Goal: Task Accomplishment & Management: Use online tool/utility

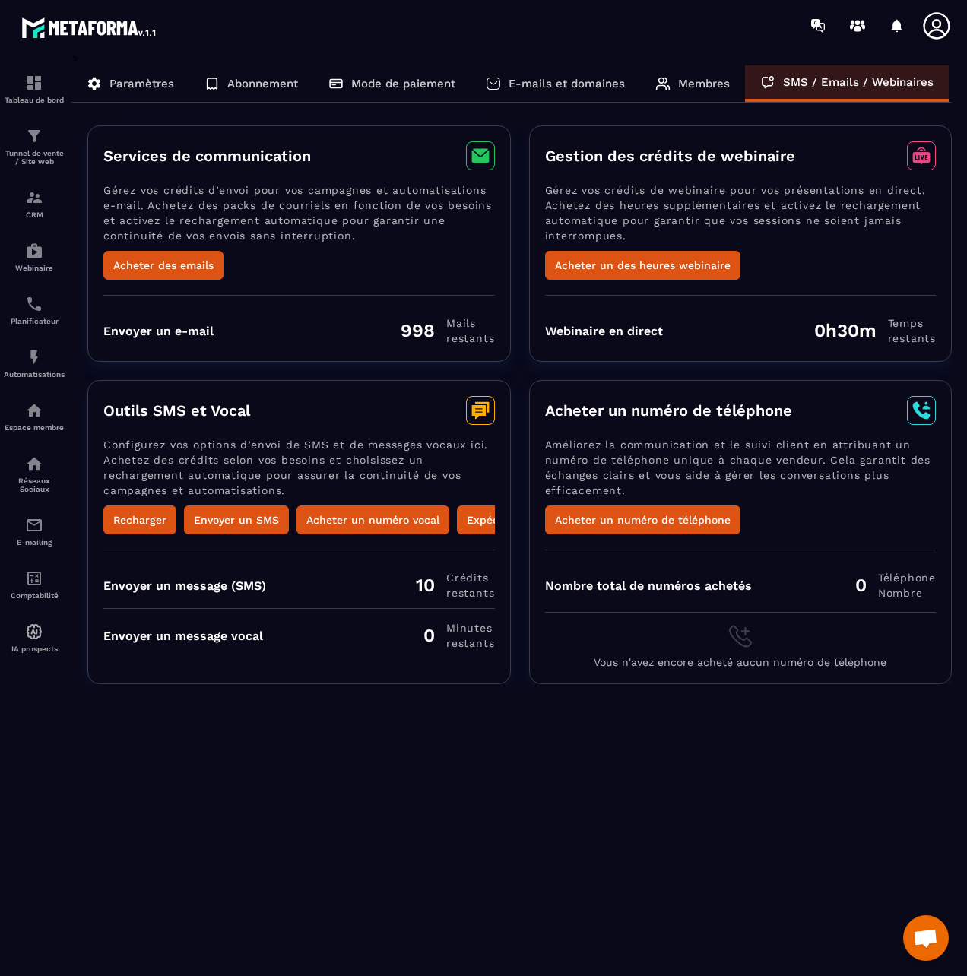
scroll to position [592, 0]
click at [35, 151] on p "Tunnel de vente / Site web" at bounding box center [34, 157] width 61 height 17
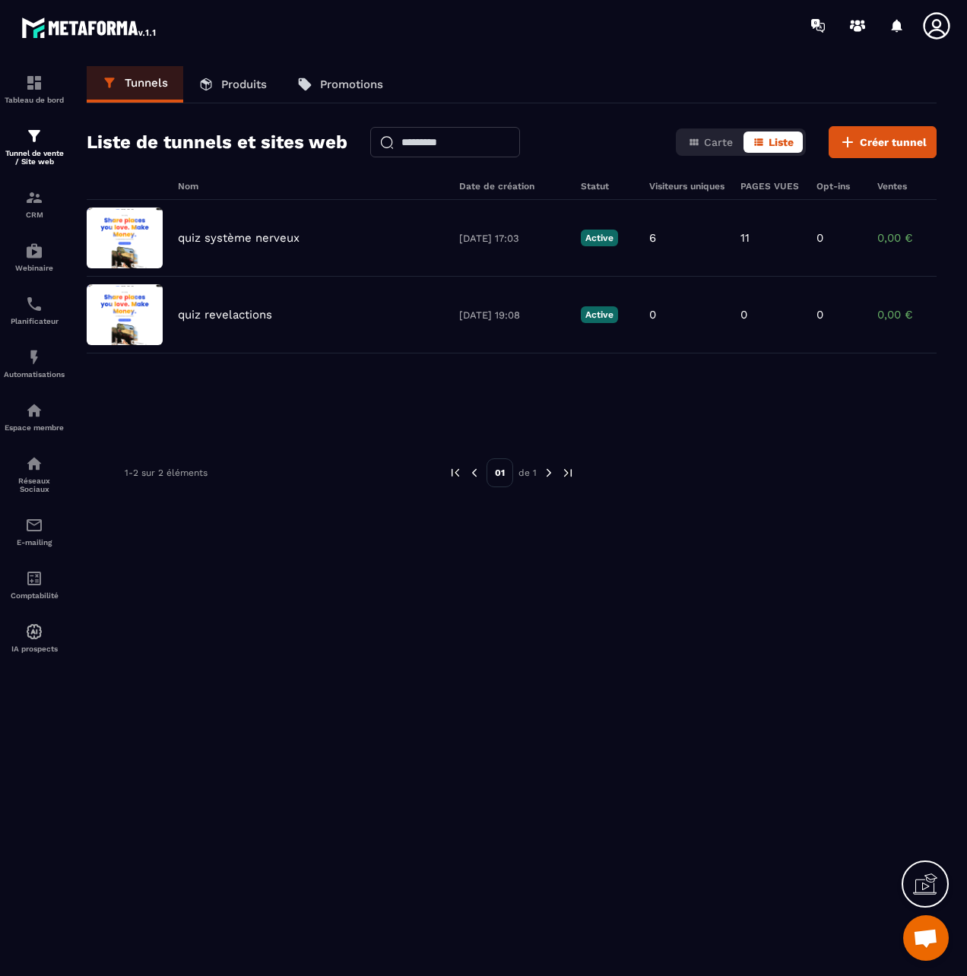
click at [237, 87] on p "Produits" at bounding box center [244, 85] width 46 height 14
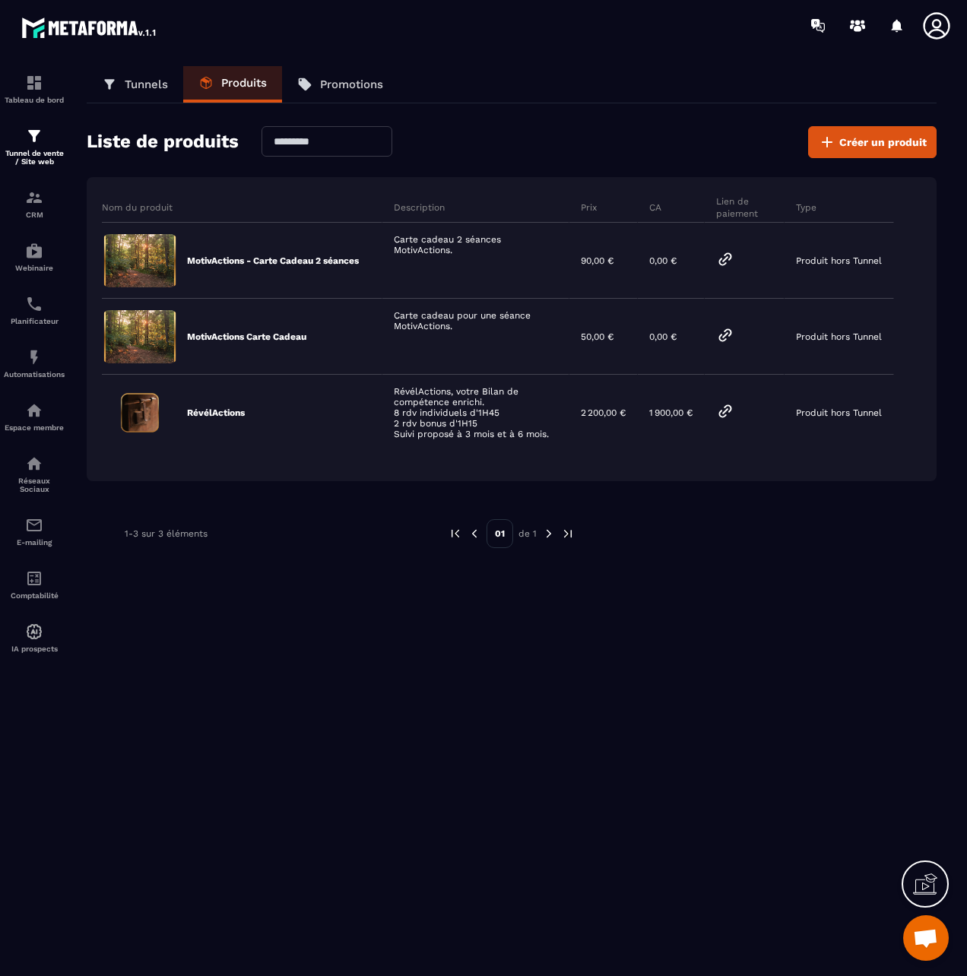
click at [337, 83] on p "Promotions" at bounding box center [351, 85] width 63 height 14
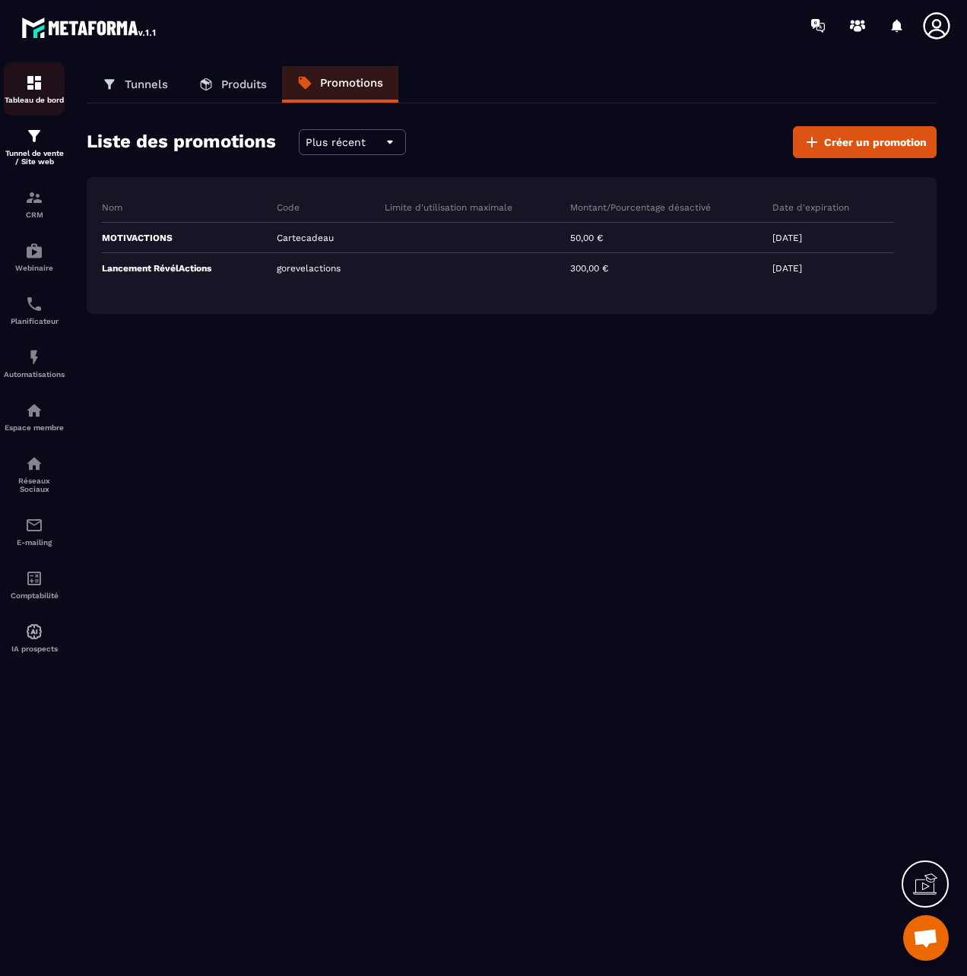
click at [33, 96] on p "Tableau de bord" at bounding box center [34, 100] width 61 height 8
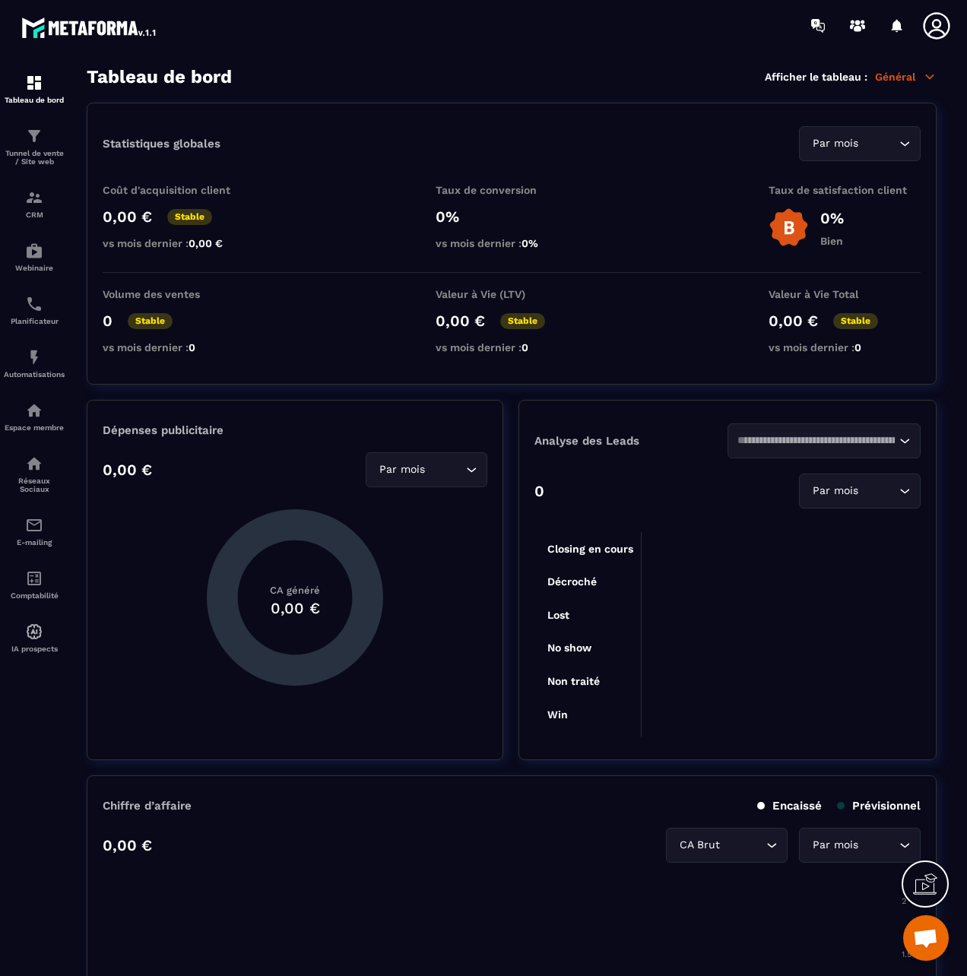
click at [909, 74] on p "Général" at bounding box center [906, 77] width 62 height 14
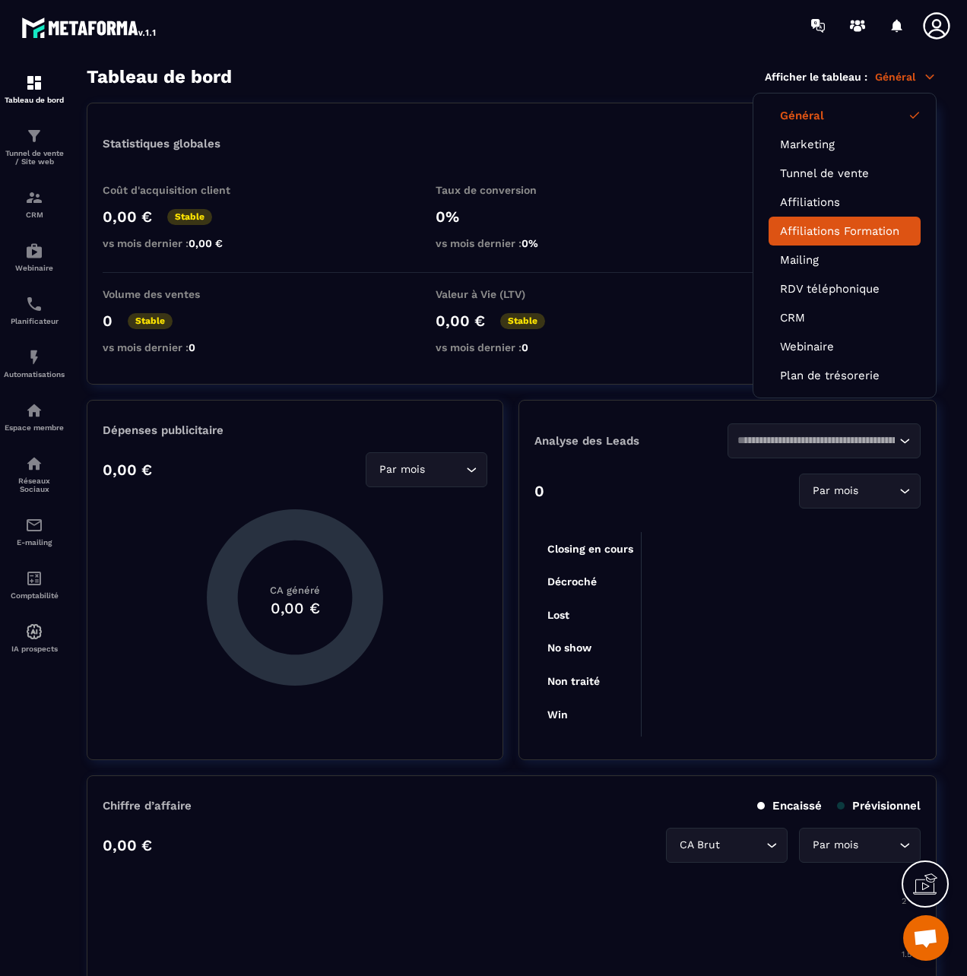
click at [800, 230] on link "Affiliations Formation" at bounding box center [844, 231] width 129 height 14
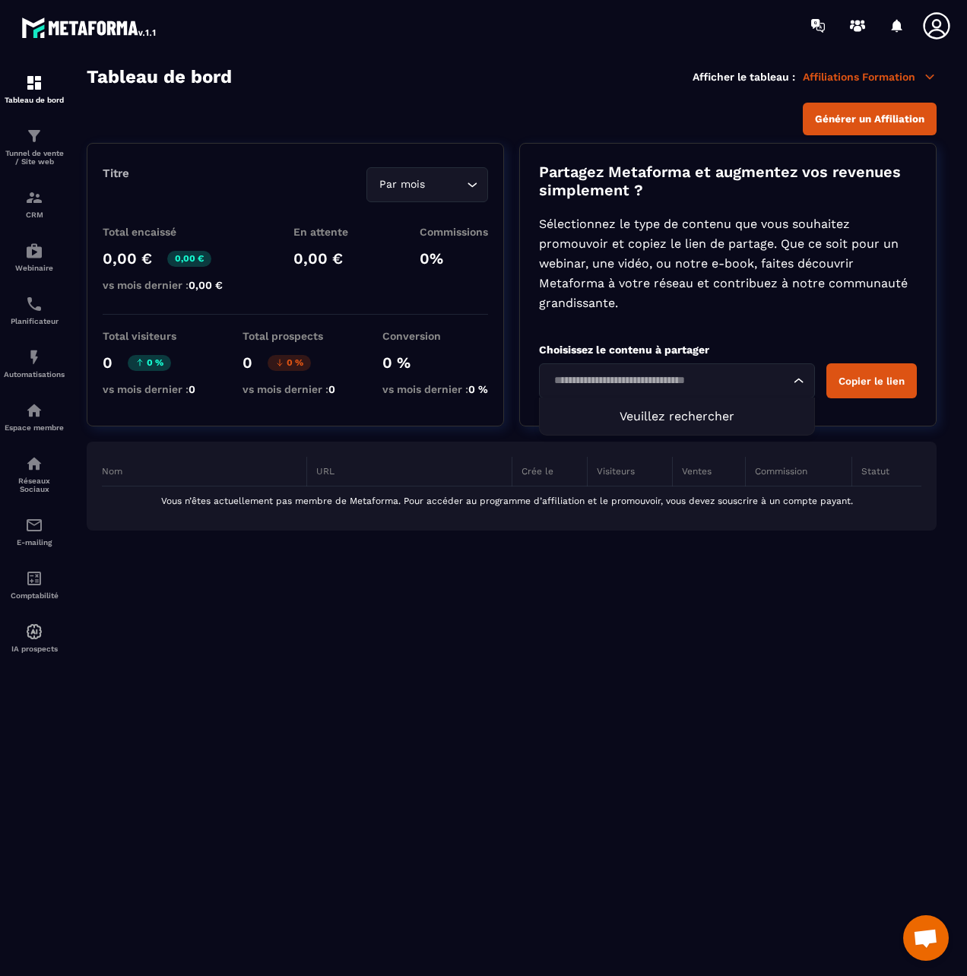
click at [692, 383] on input "Search for option" at bounding box center [669, 380] width 241 height 17
click at [707, 415] on span "Veuillez rechercher" at bounding box center [676, 416] width 115 height 14
click at [866, 381] on button "Copier le lien" at bounding box center [871, 380] width 90 height 35
click at [894, 124] on span "Générer un Affiliation" at bounding box center [869, 118] width 109 height 11
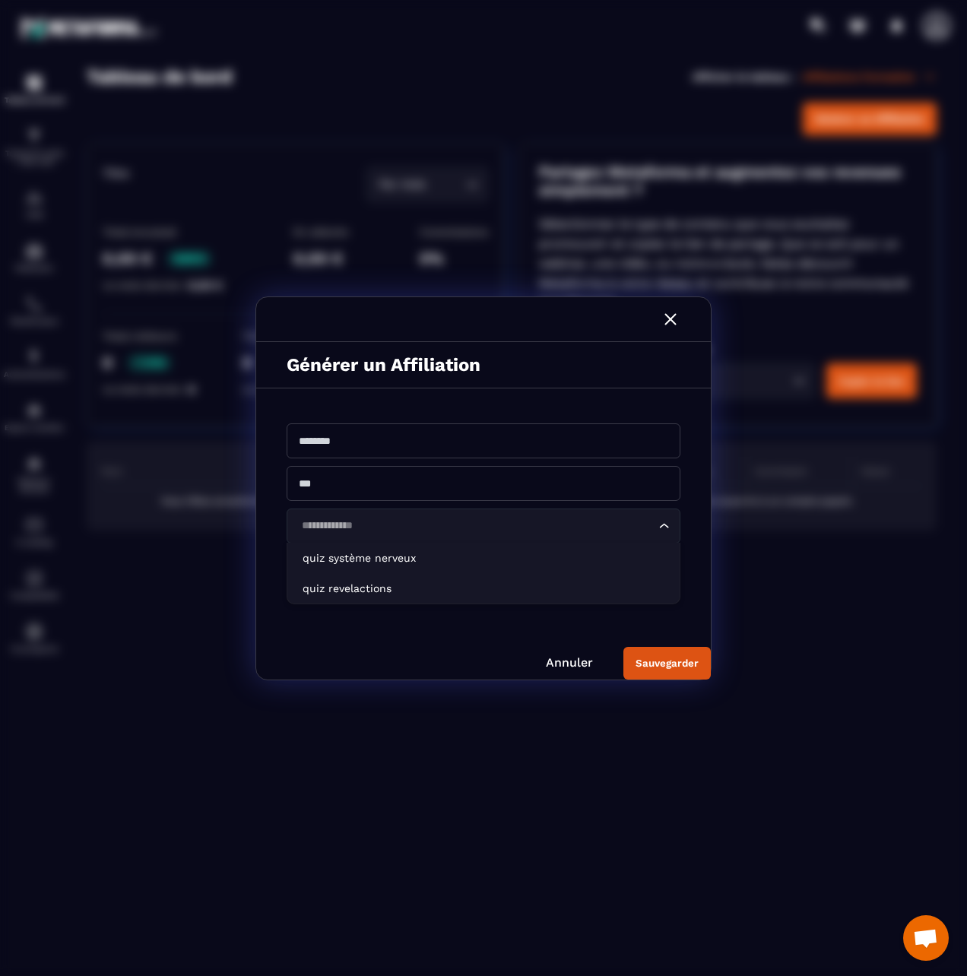
click at [657, 518] on div "Search for option" at bounding box center [476, 526] width 362 height 17
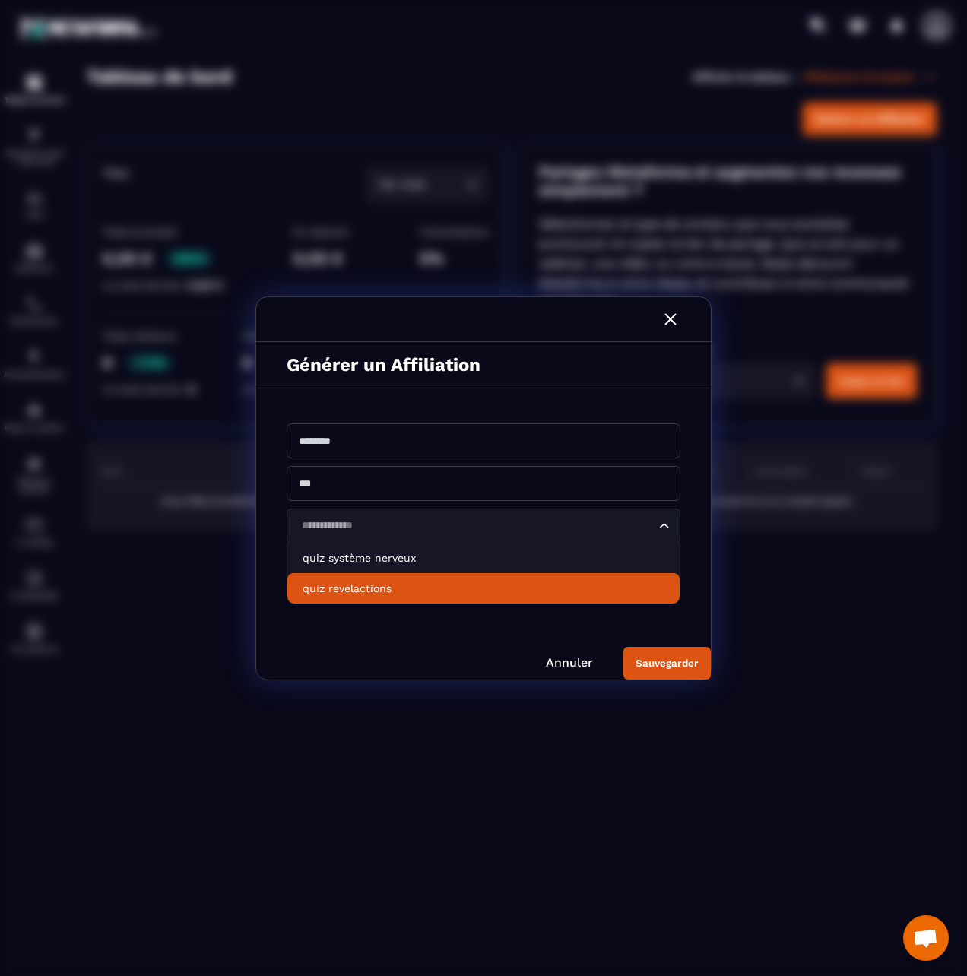
click at [388, 635] on div "Générer un Affiliation Loading... quiz système nerveux quiz revelactions Loadin…" at bounding box center [483, 488] width 455 height 382
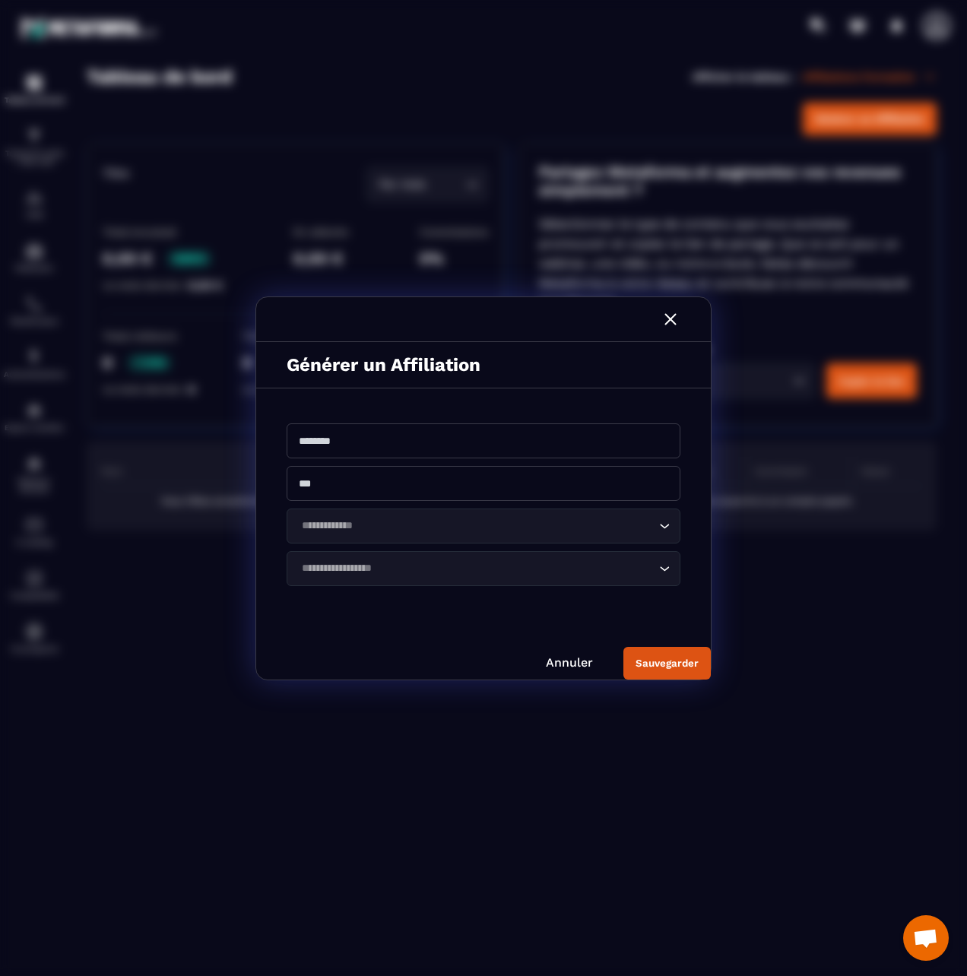
click at [673, 316] on img "Modal window" at bounding box center [671, 319] width 20 height 20
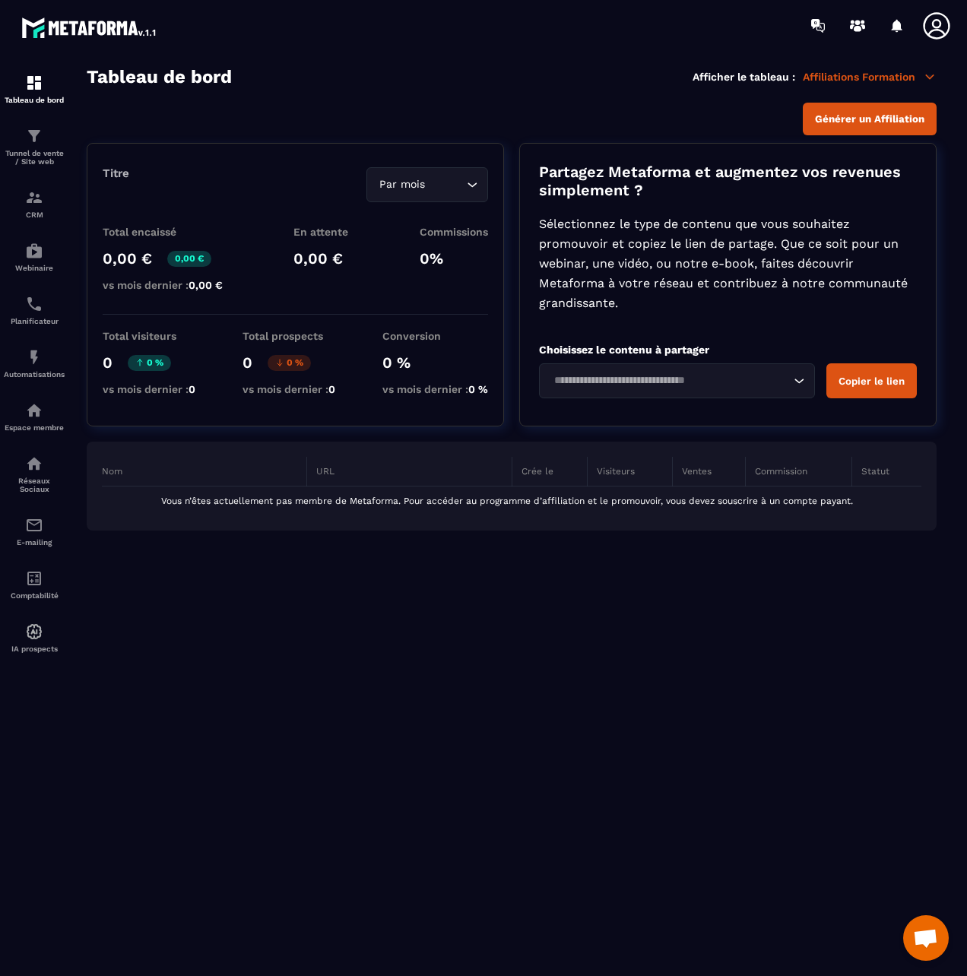
click at [936, 30] on icon at bounding box center [936, 25] width 27 height 27
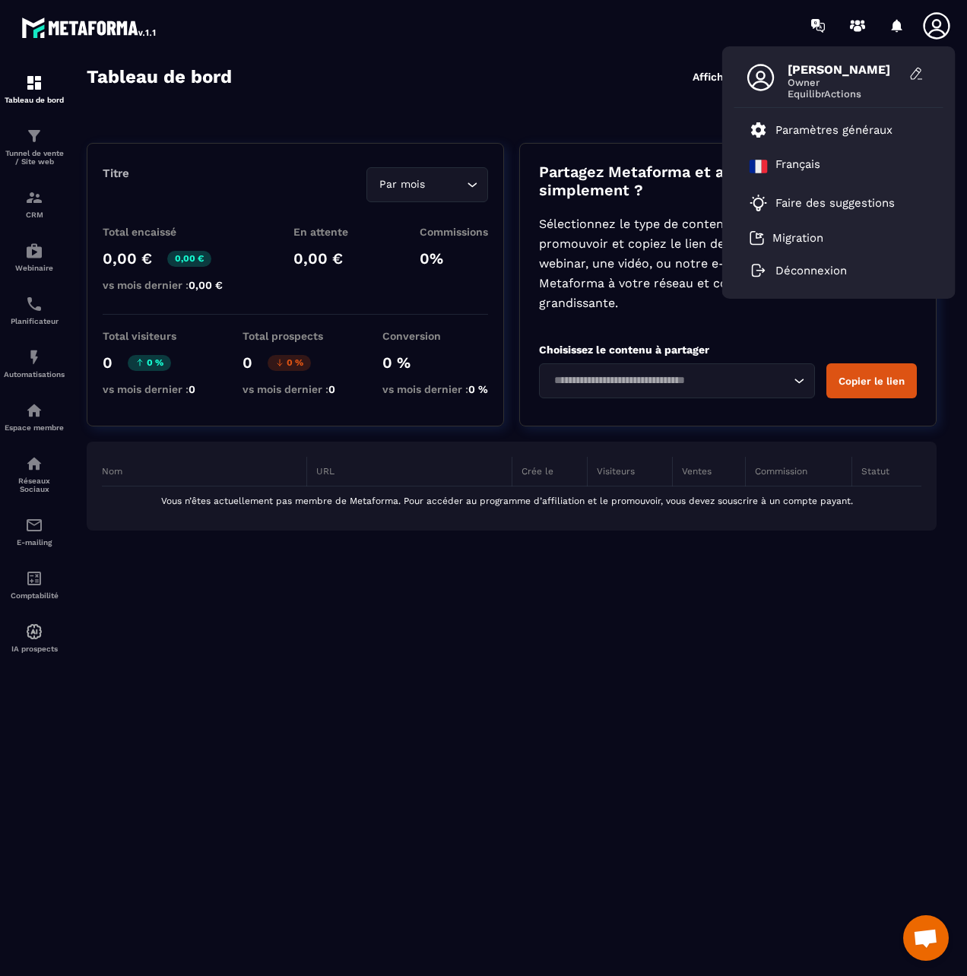
click at [547, 70] on div "Tableau de bord Afficher le tableau : Affiliations Formation" at bounding box center [512, 76] width 850 height 21
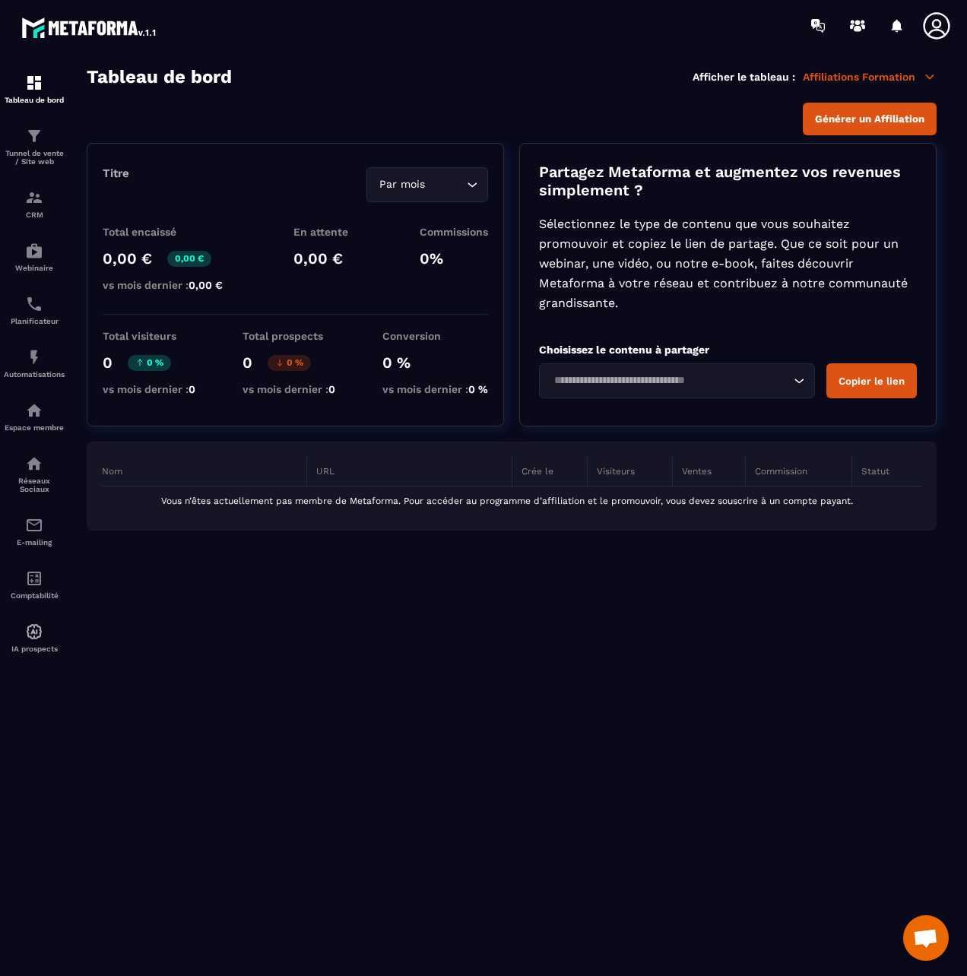
click at [911, 75] on p "Affiliations Formation" at bounding box center [870, 77] width 134 height 14
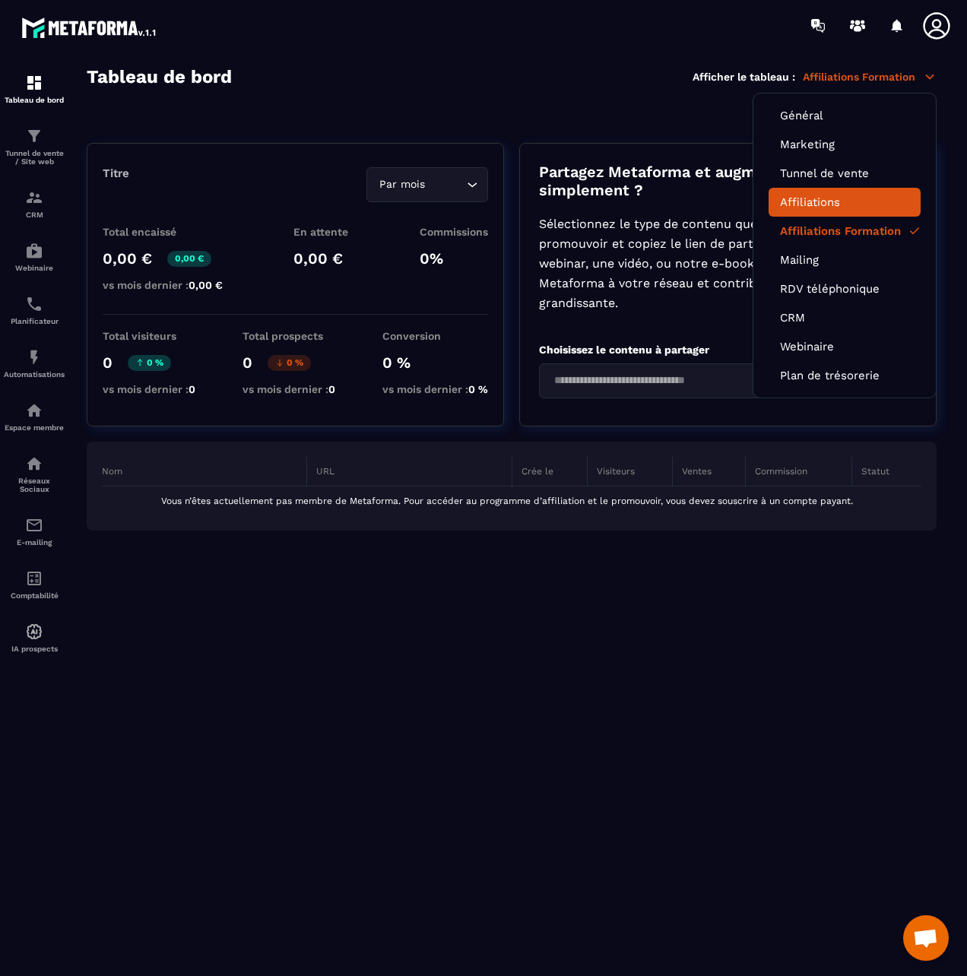
click at [827, 204] on link "Affiliations" at bounding box center [844, 202] width 129 height 14
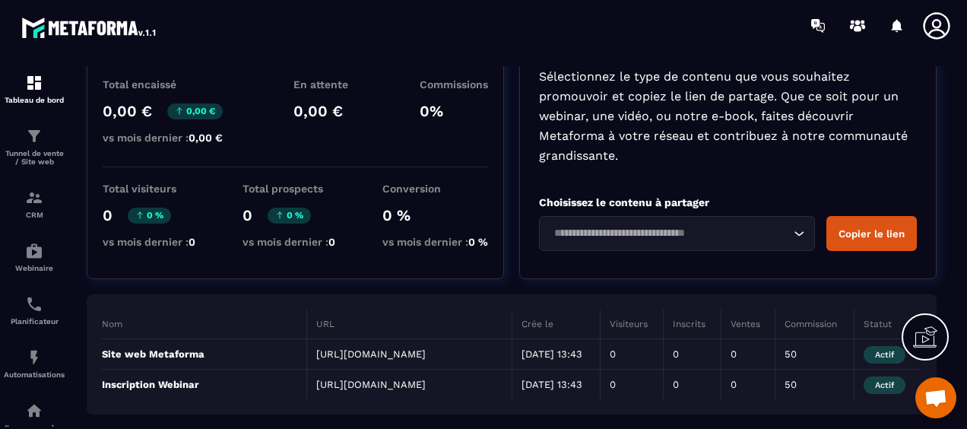
scroll to position [130, 0]
click at [737, 225] on input "Search for option" at bounding box center [669, 233] width 241 height 17
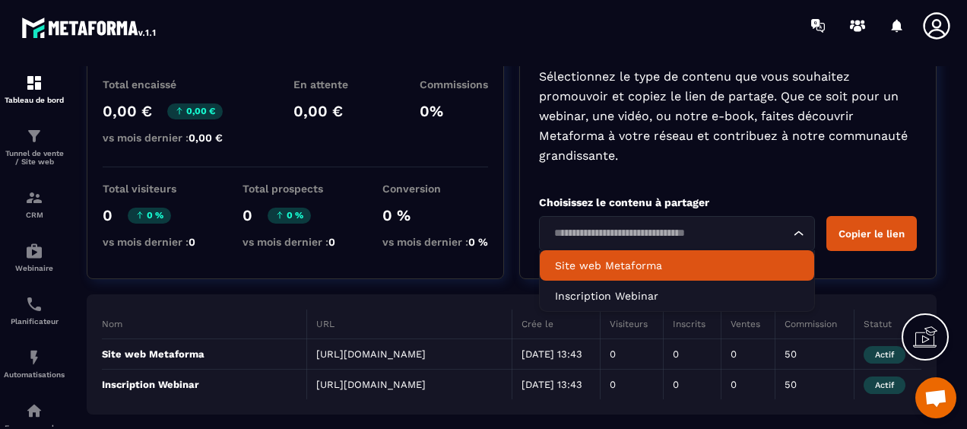
click at [585, 258] on p "Site web Metaforma" at bounding box center [677, 265] width 244 height 15
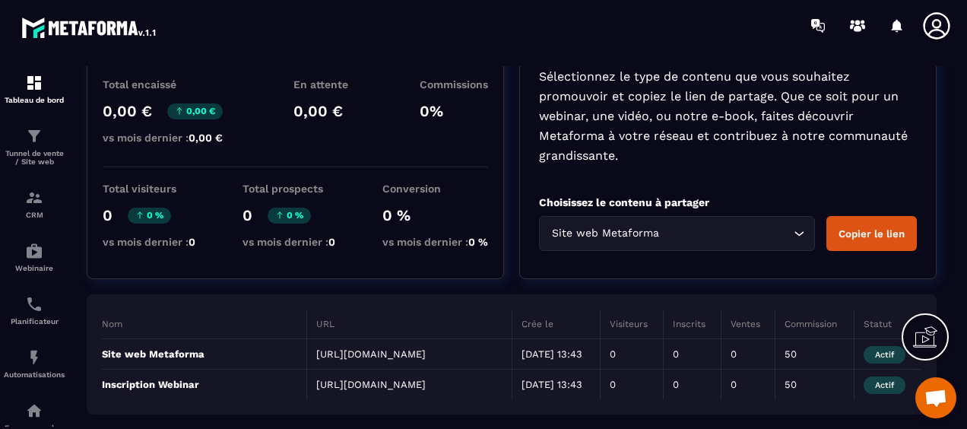
click at [863, 216] on button "Copier le lien" at bounding box center [871, 233] width 90 height 35
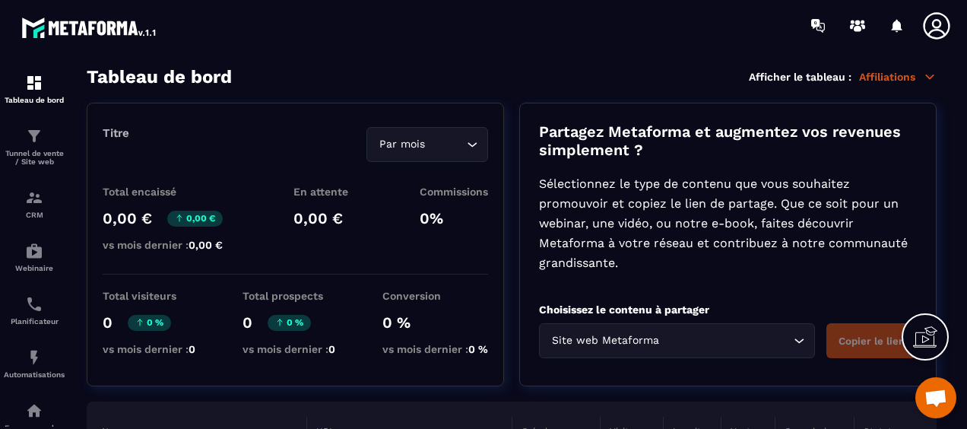
click at [637, 339] on div "Site web Metaforma" at bounding box center [669, 340] width 244 height 17
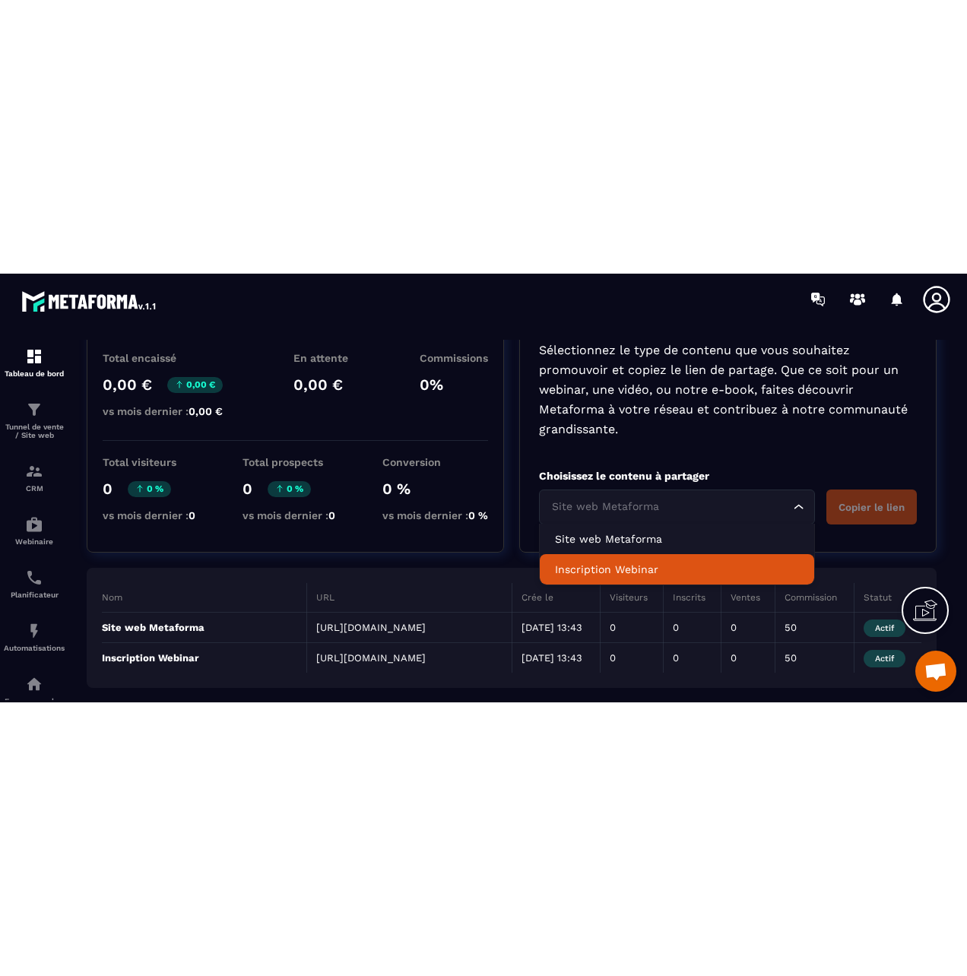
scroll to position [130, 0]
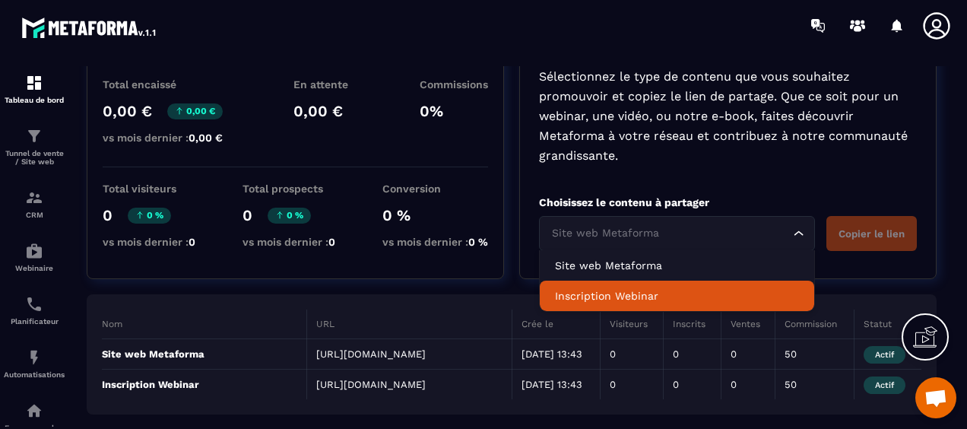
click at [623, 288] on p "Inscription Webinar" at bounding box center [677, 295] width 244 height 15
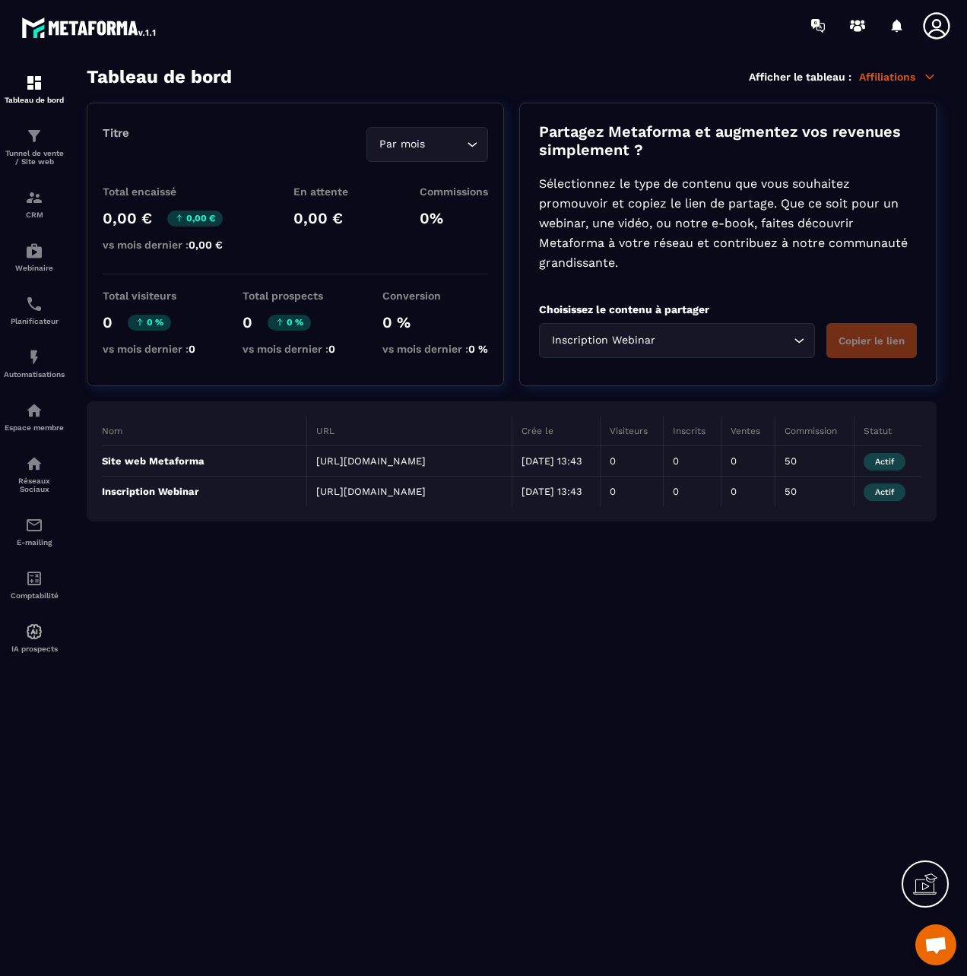
scroll to position [572, 0]
click at [413, 143] on div "Par mois" at bounding box center [420, 144] width 90 height 17
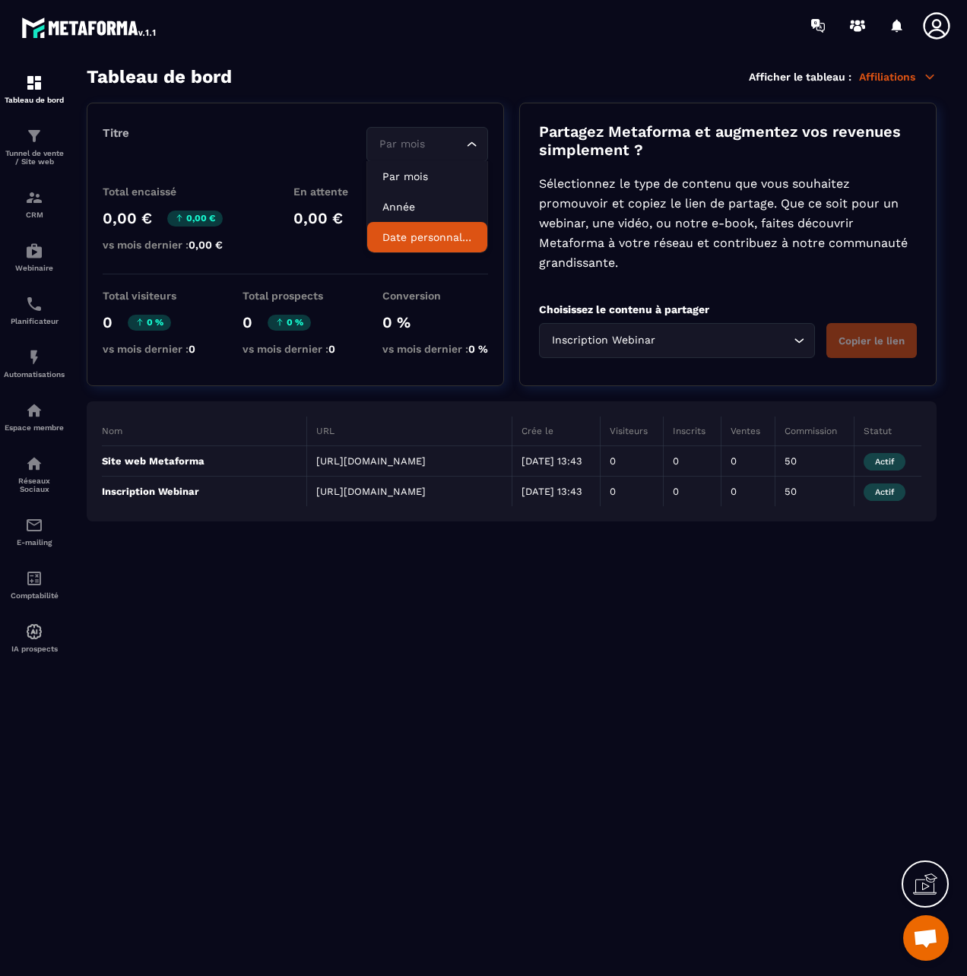
click at [372, 667] on section "Tableau de bord Afficher le tableau : Affiliations Titre Par mois Loading... Pa…" at bounding box center [511, 521] width 880 height 911
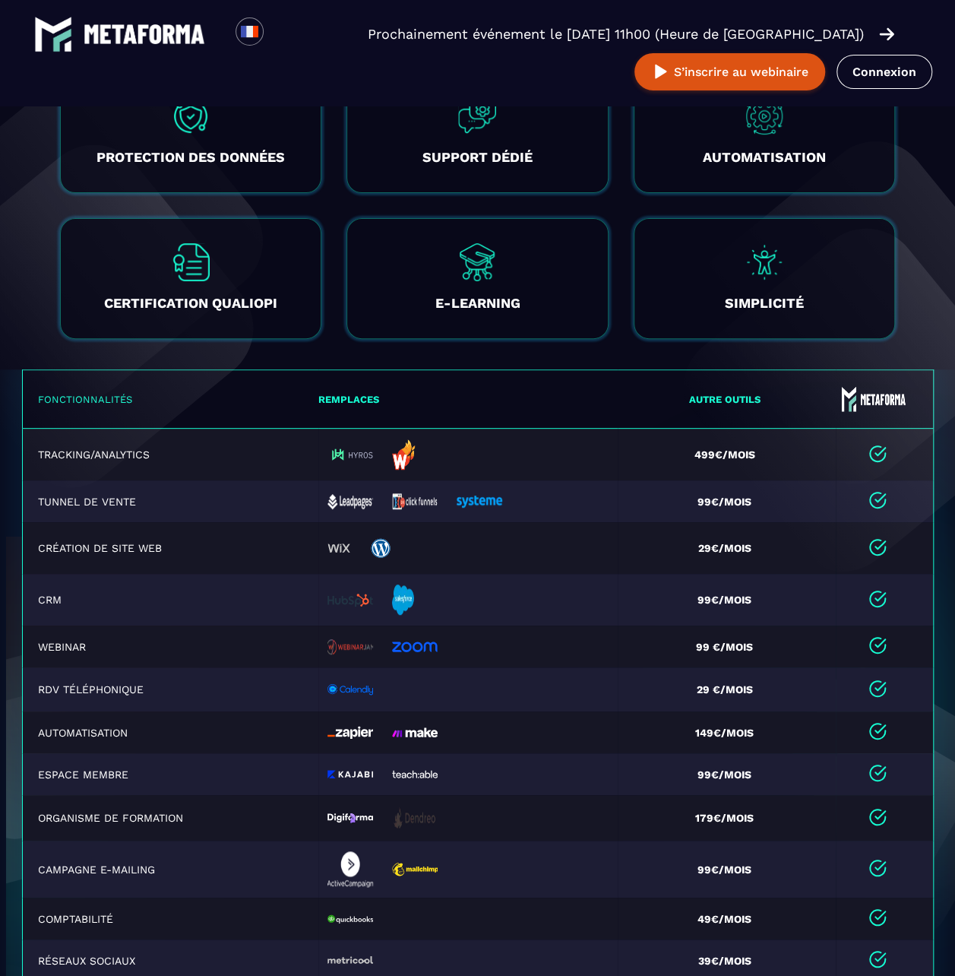
scroll to position [2919, 0]
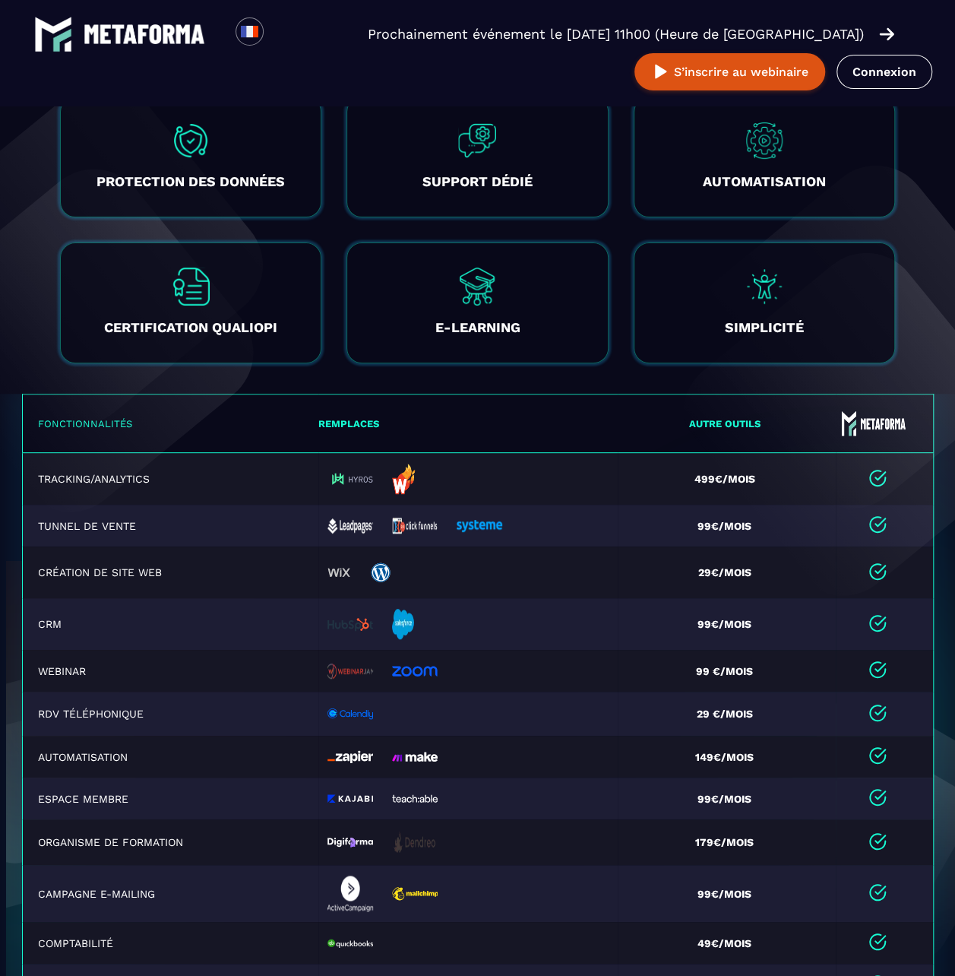
click at [599, 428] on div at bounding box center [468, 713] width 281 height 23
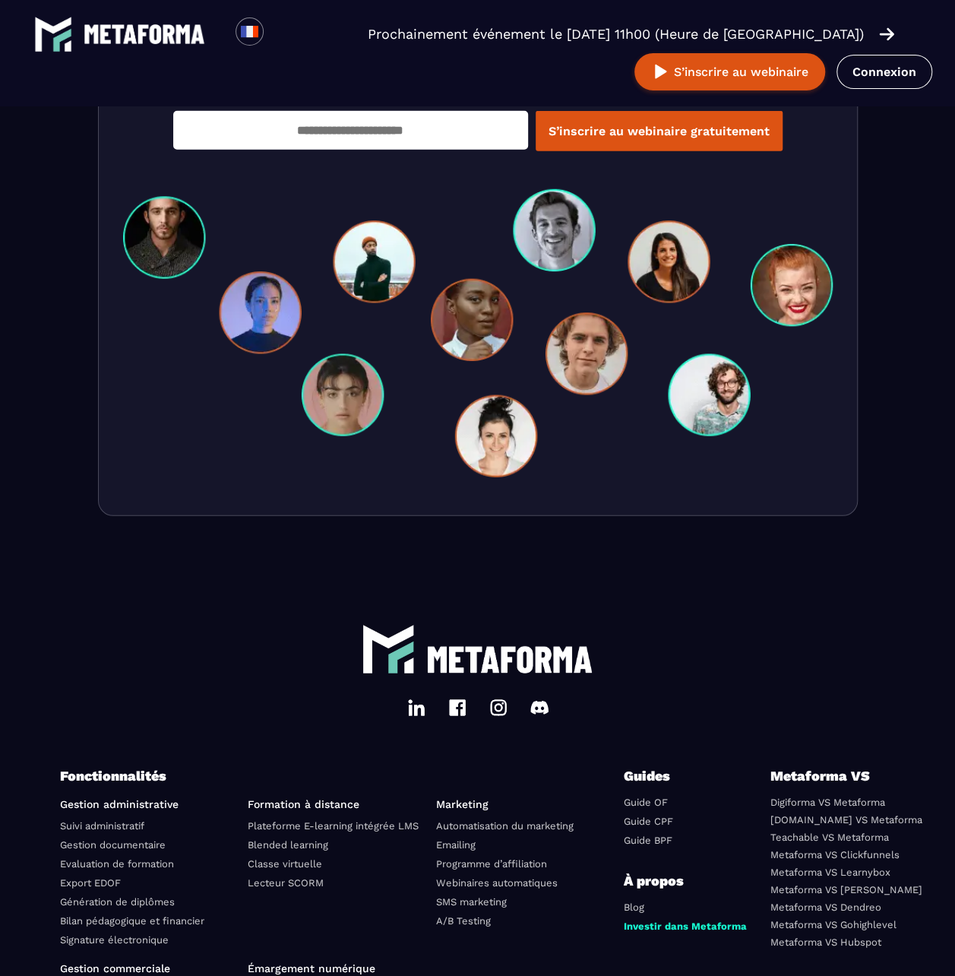
scroll to position [4772, 0]
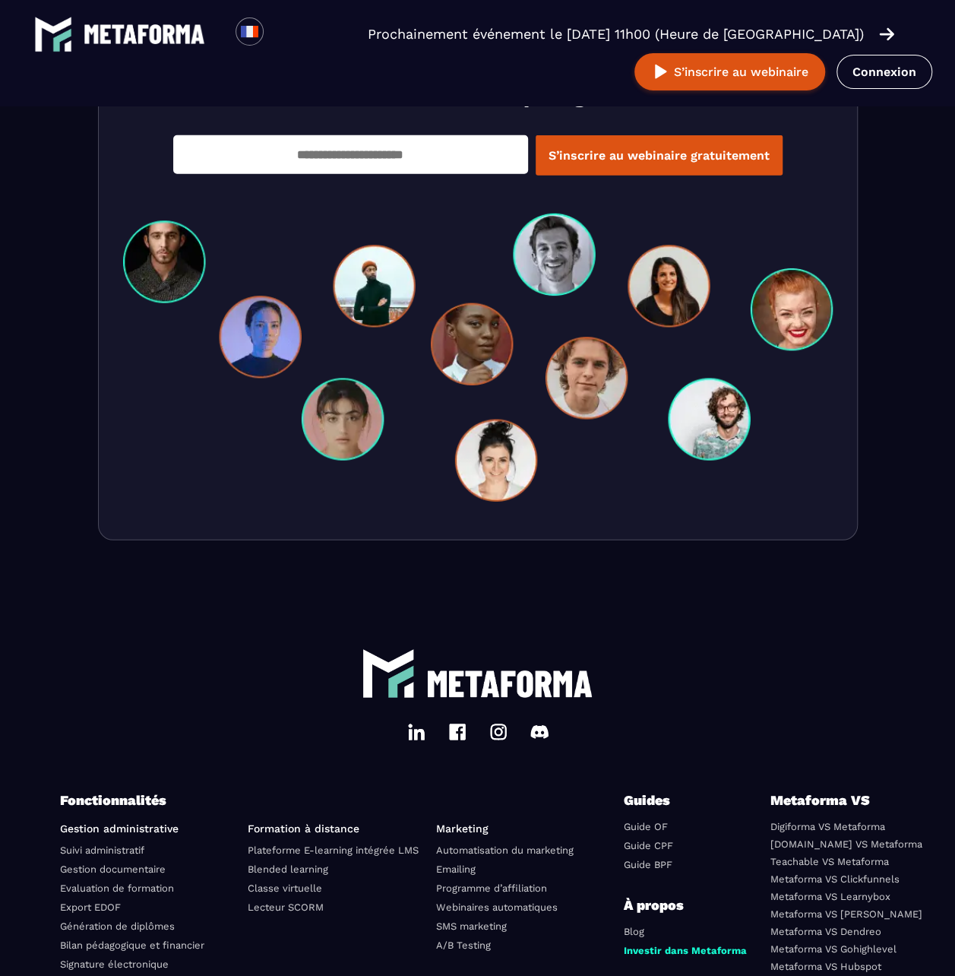
click at [112, 428] on link "Génération de diplômes" at bounding box center [117, 925] width 115 height 11
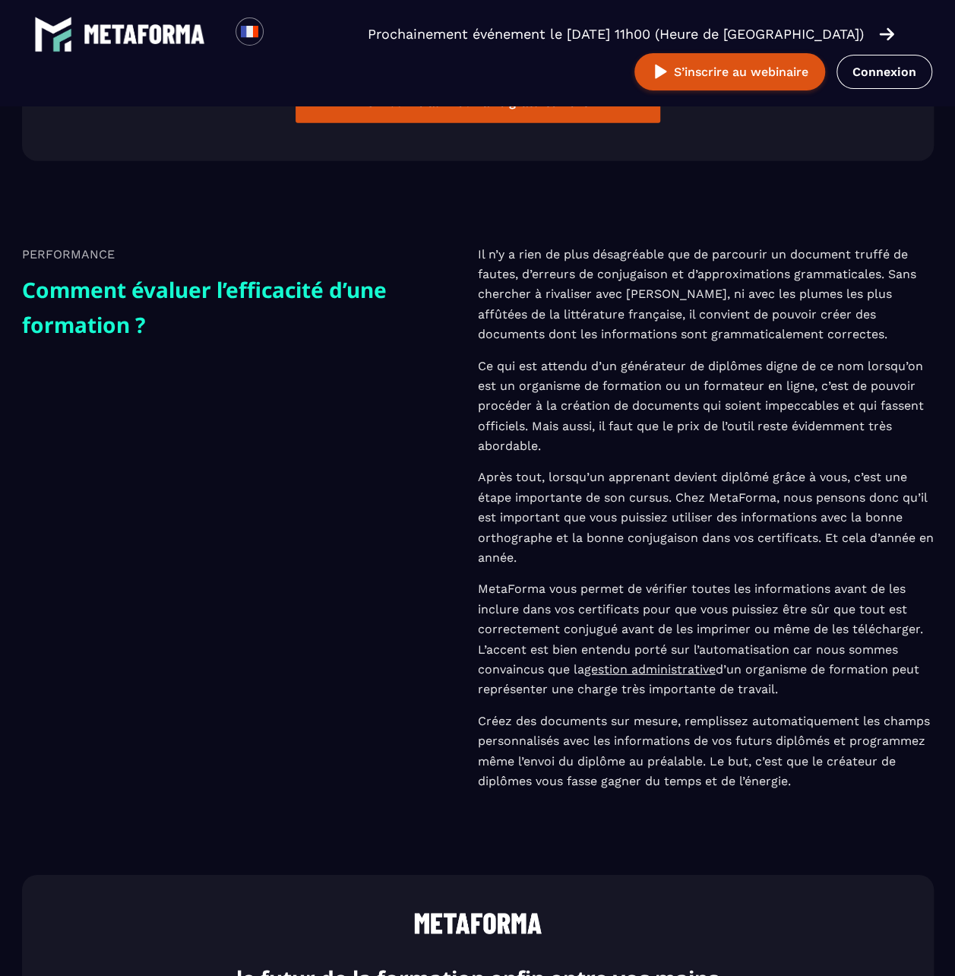
scroll to position [1900, 0]
